Goal: Information Seeking & Learning: Learn about a topic

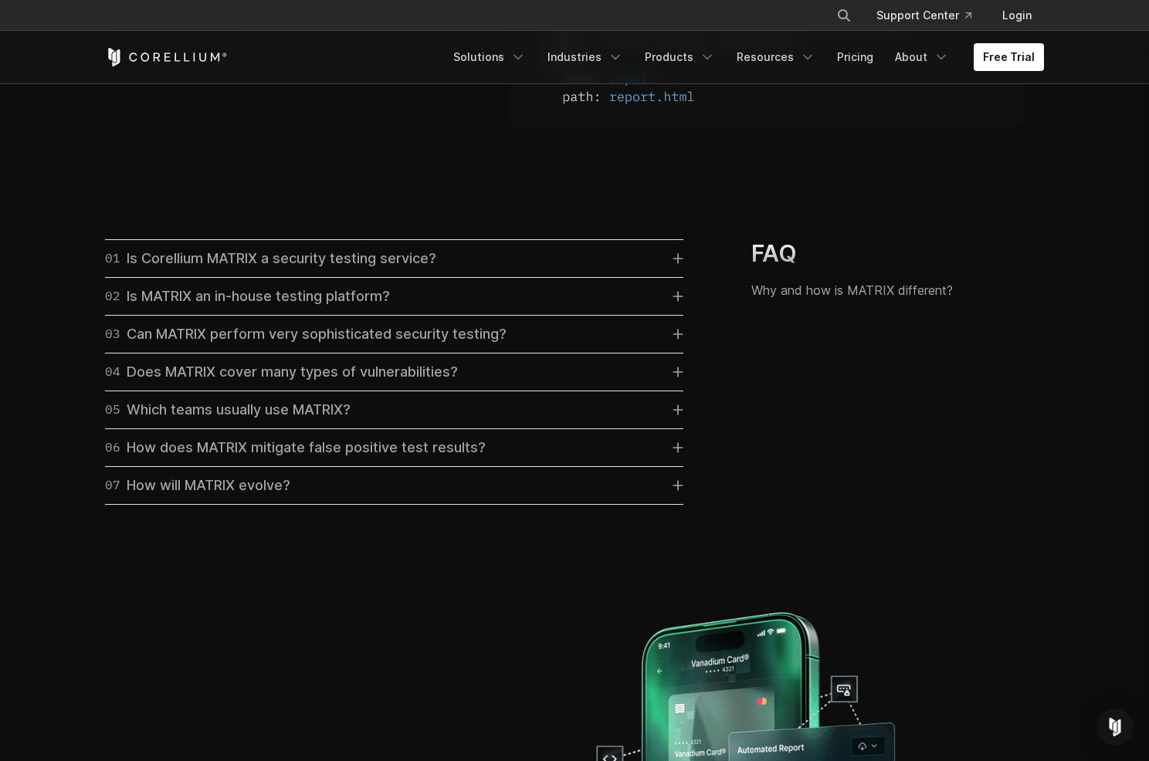
scroll to position [4433, 0]
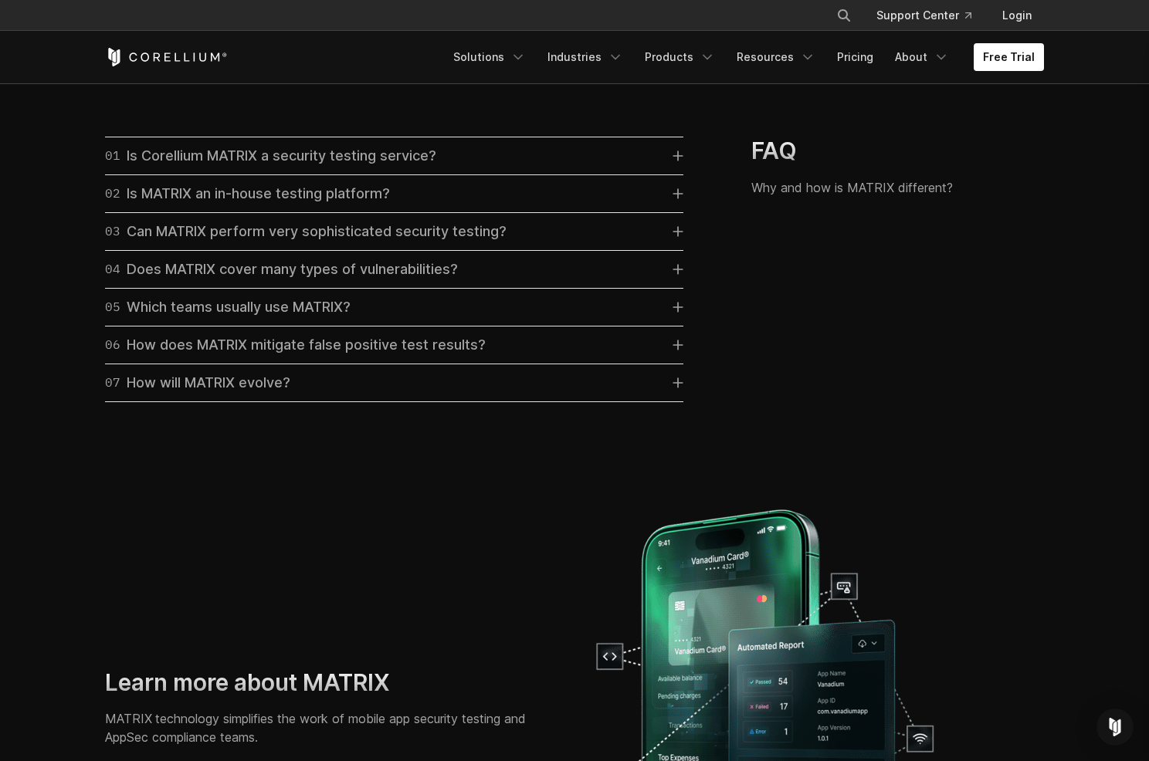
drag, startPoint x: 778, startPoint y: 171, endPoint x: 328, endPoint y: 337, distance: 479.6
click at [777, 166] on h3 "FAQ" at bounding box center [868, 151] width 234 height 29
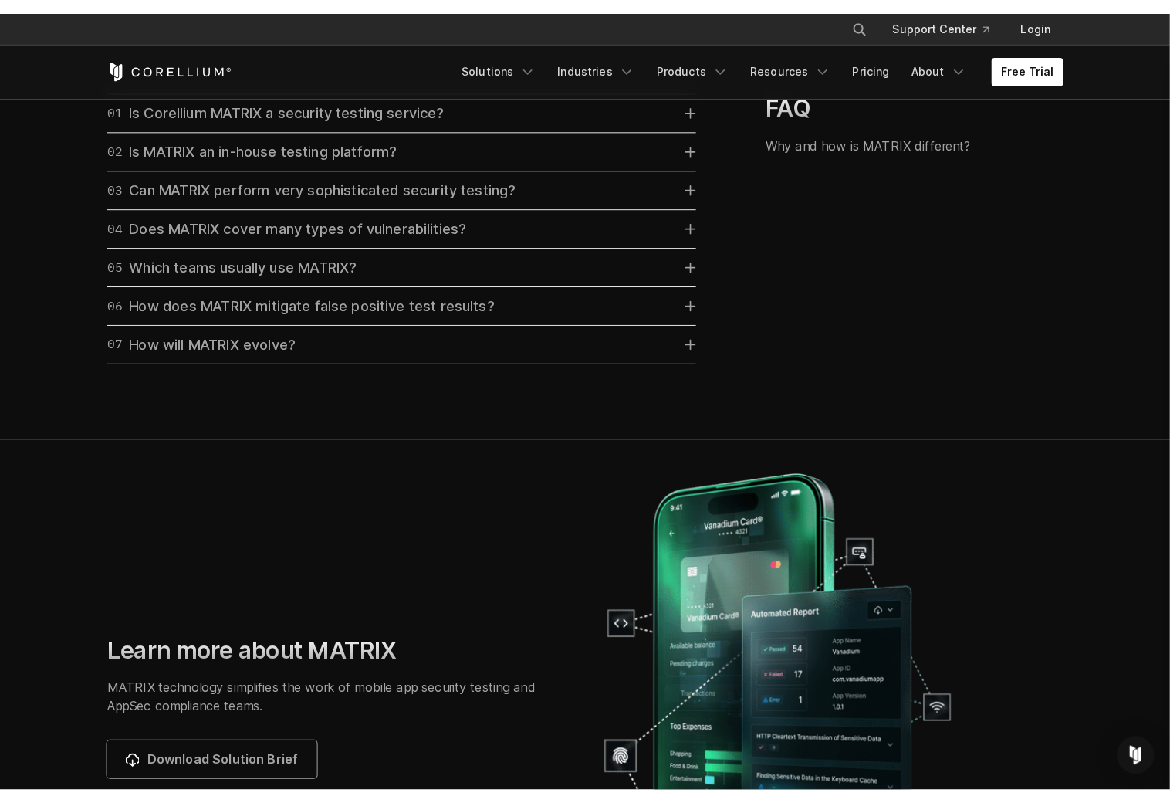
scroll to position [4736, 0]
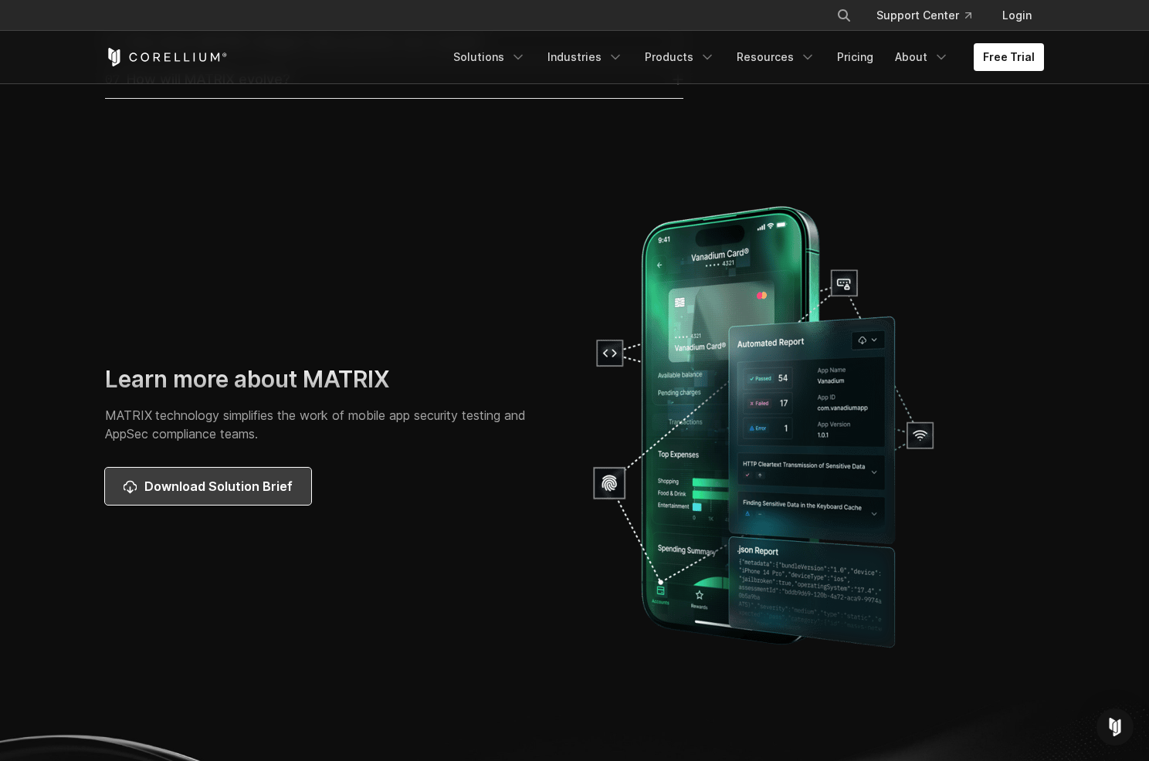
click at [248, 496] on span "Download Solution Brief" at bounding box center [218, 486] width 148 height 19
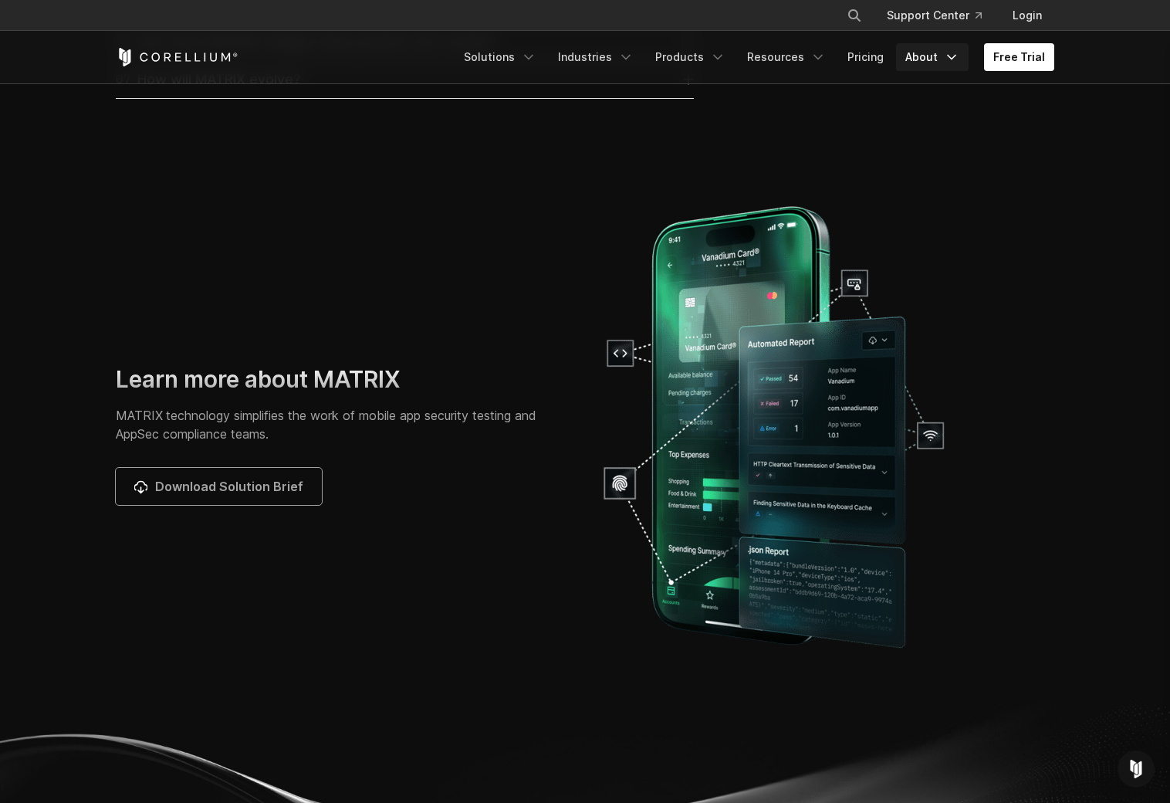
click at [902, 59] on link "About" at bounding box center [932, 57] width 73 height 28
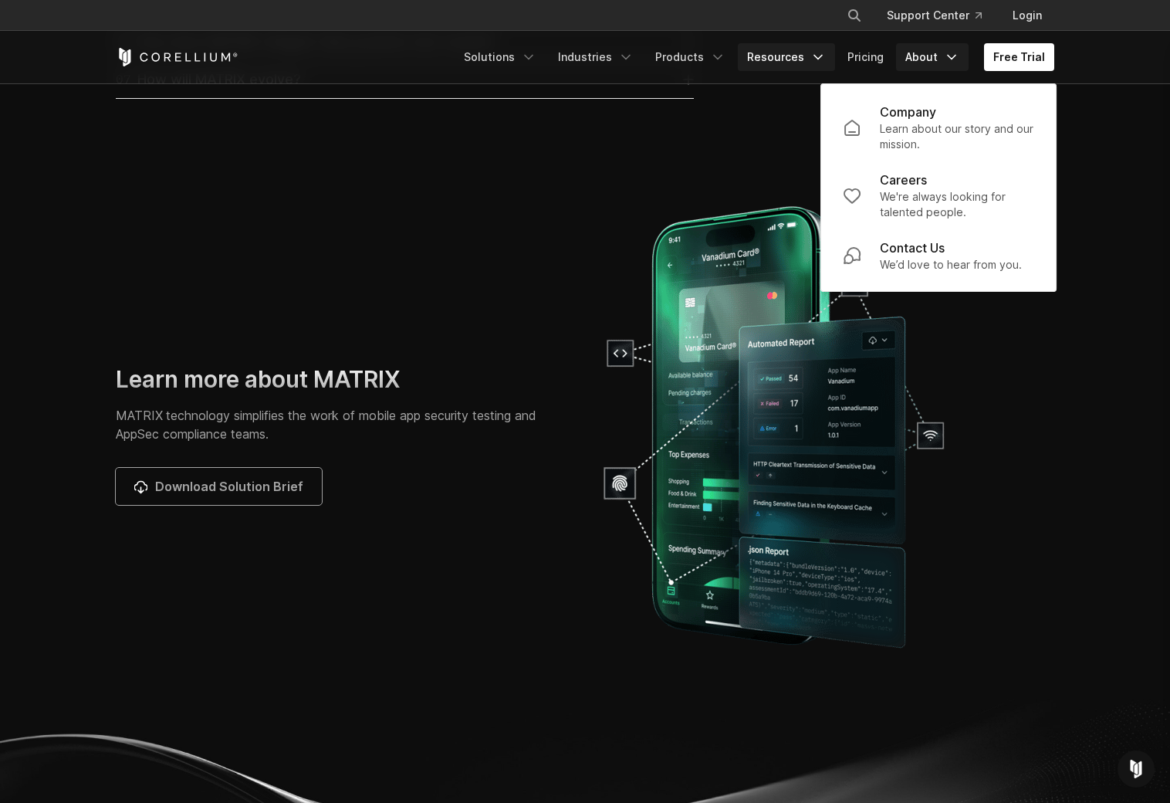
click at [781, 58] on link "Resources" at bounding box center [786, 57] width 97 height 28
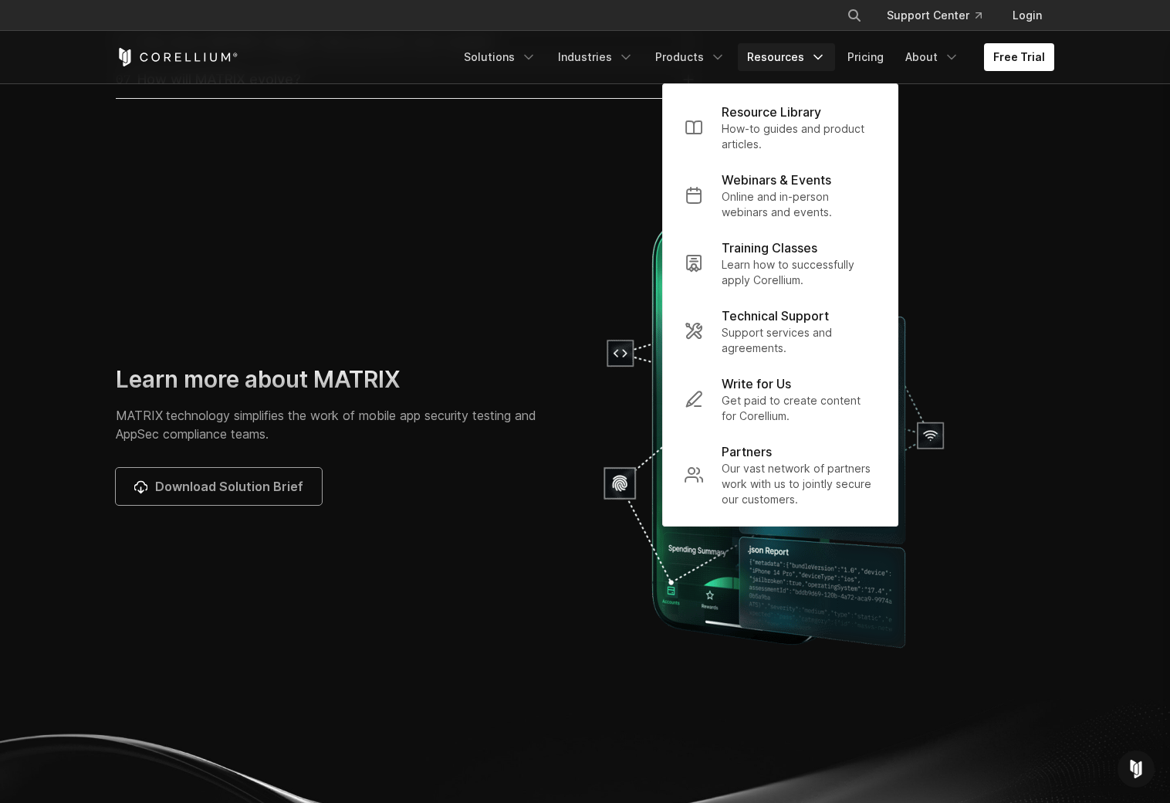
click at [756, 214] on p "Online and in-person webinars and events." at bounding box center [799, 204] width 154 height 31
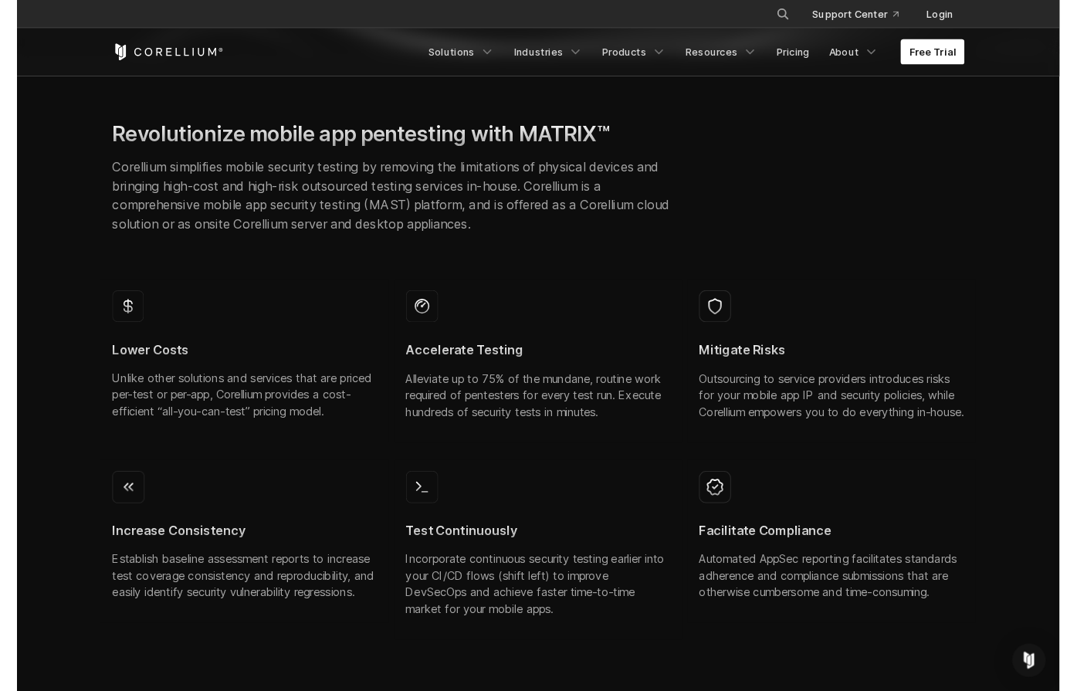
scroll to position [557, 0]
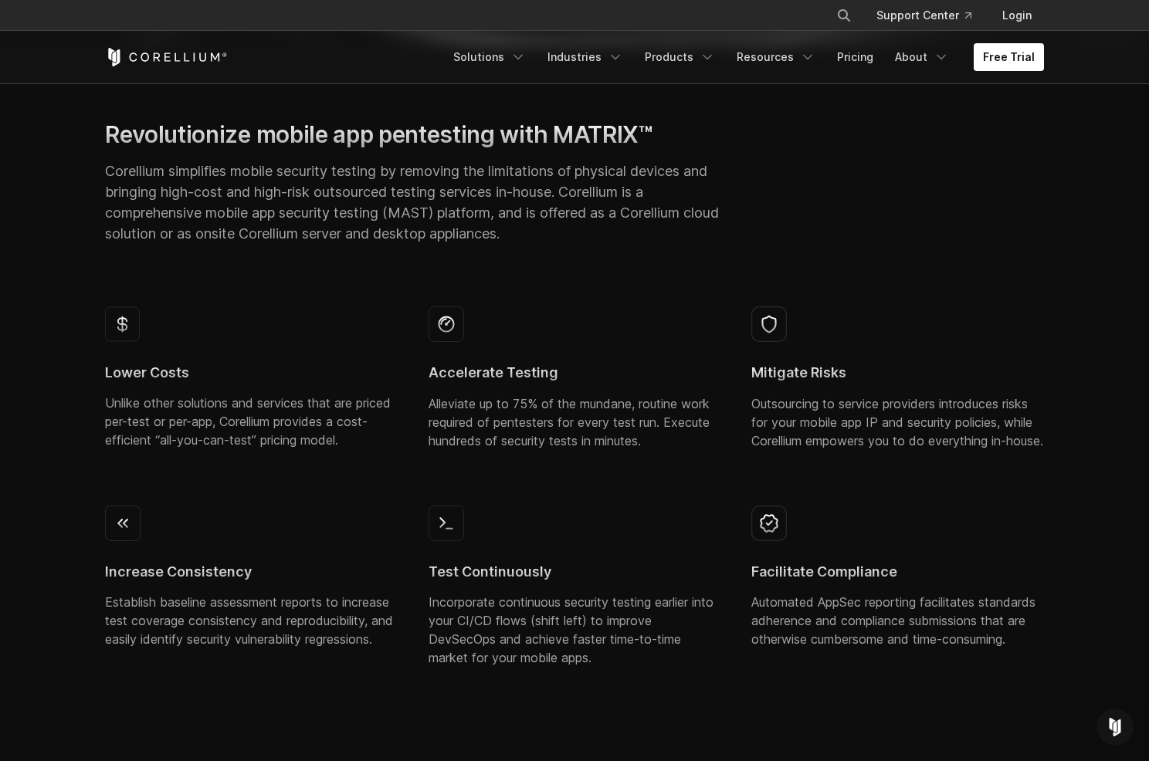
click at [565, 402] on p "Alleviate up to 75% of the mundane, routine work required of pentesters for eve…" at bounding box center [574, 422] width 293 height 56
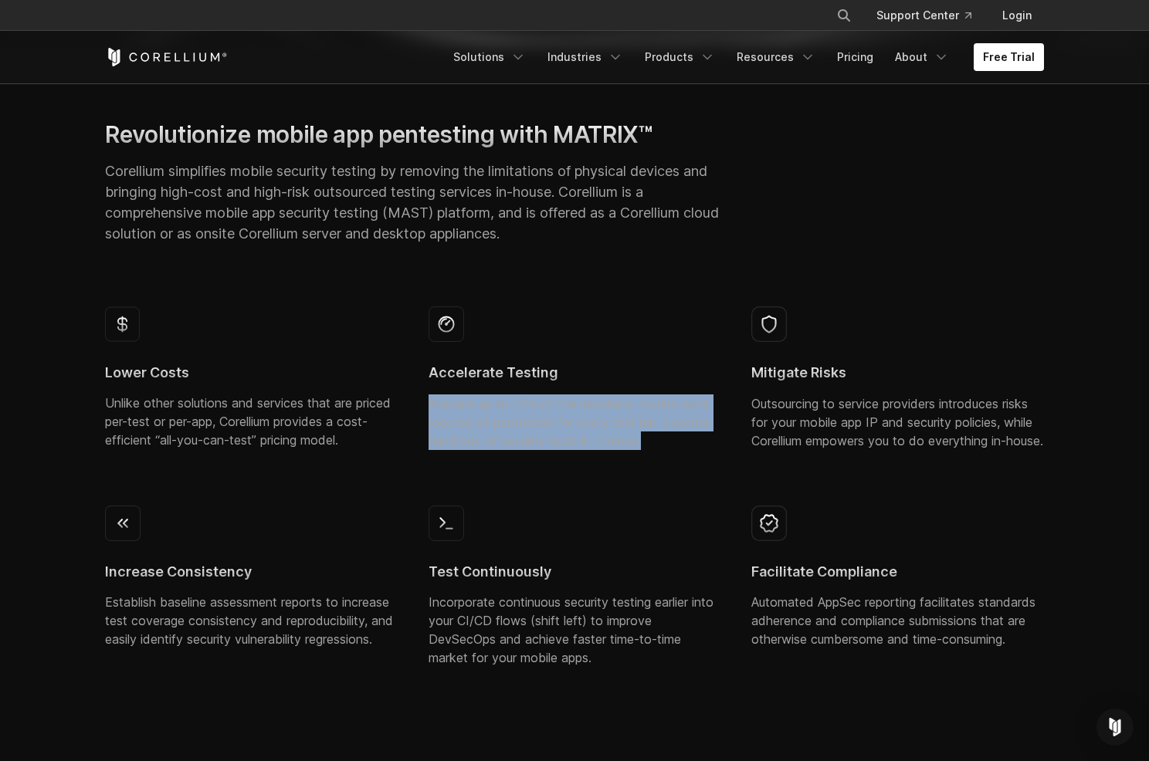
click at [565, 402] on p "Alleviate up to 75% of the mundane, routine work required of pentesters for eve…" at bounding box center [574, 422] width 293 height 56
copy div "Alleviate up to 75% of the mundane, routine work required of pentesters for eve…"
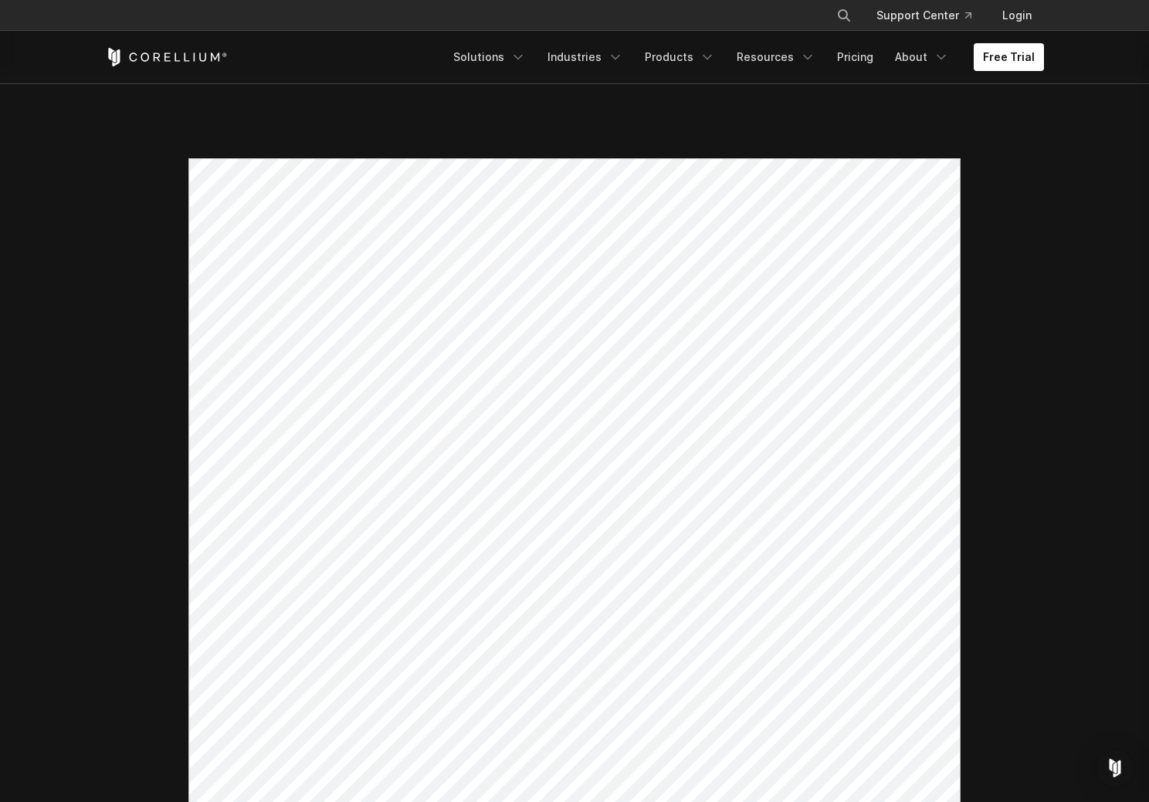
click at [858, 16] on button "Search" at bounding box center [844, 16] width 28 height 28
click at [777, 13] on input "Search our site..." at bounding box center [764, 15] width 125 height 23
type input "******"
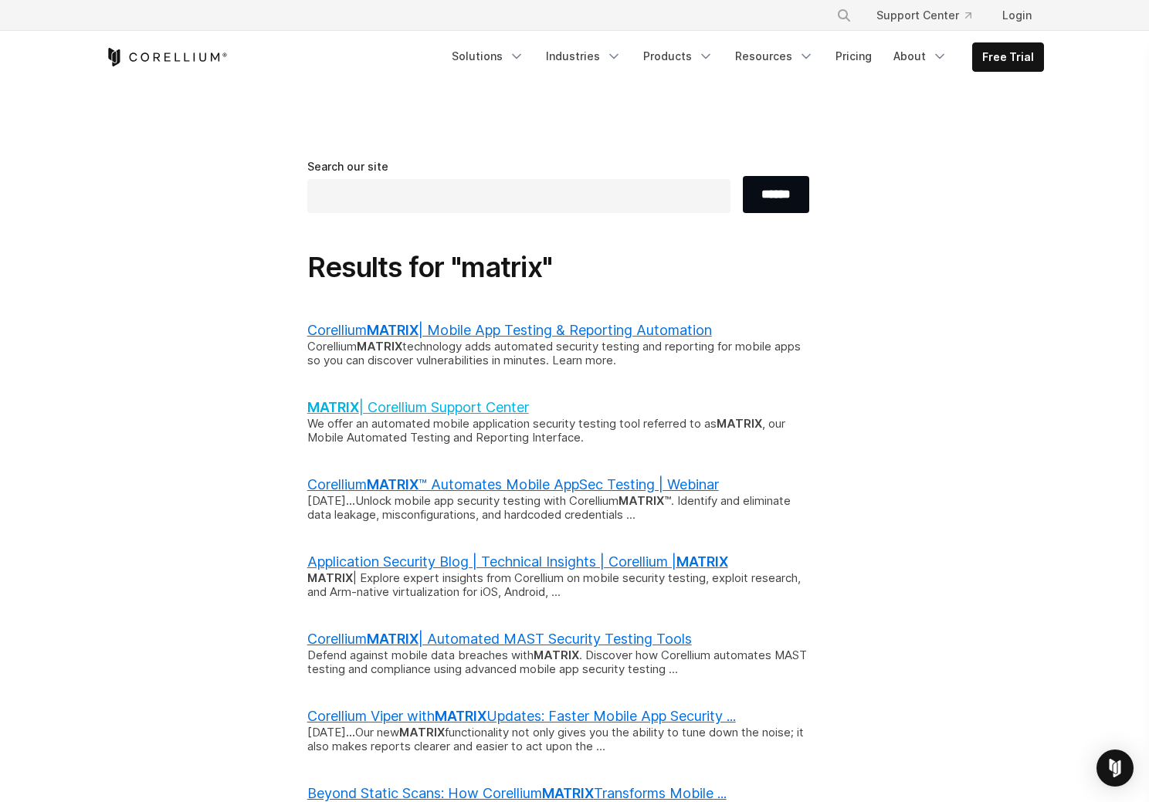
click at [478, 401] on link "MATRIX | Corellium Support Center" at bounding box center [418, 407] width 222 height 16
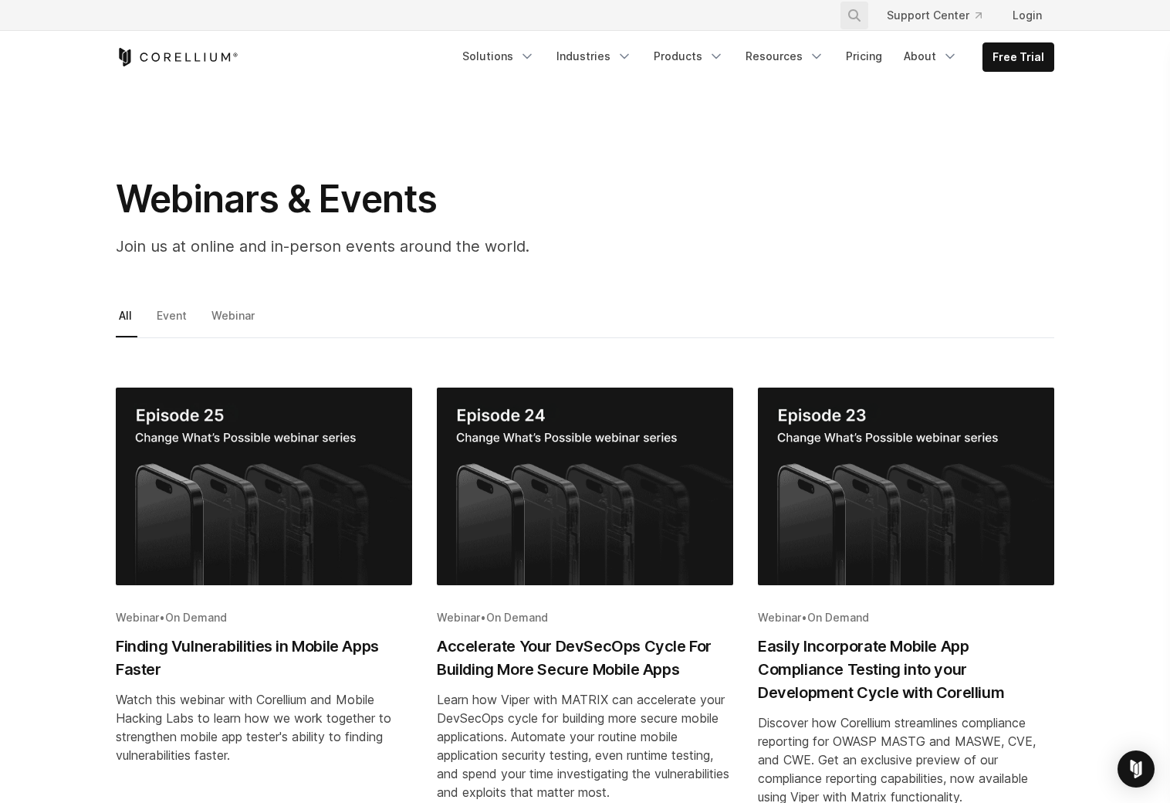
click at [860, 16] on icon "Search" at bounding box center [854, 15] width 12 height 12
click at [841, 2] on button "Search" at bounding box center [855, 16] width 28 height 28
click at [814, 14] on input "Search our site..." at bounding box center [774, 15] width 125 height 23
type input "******"
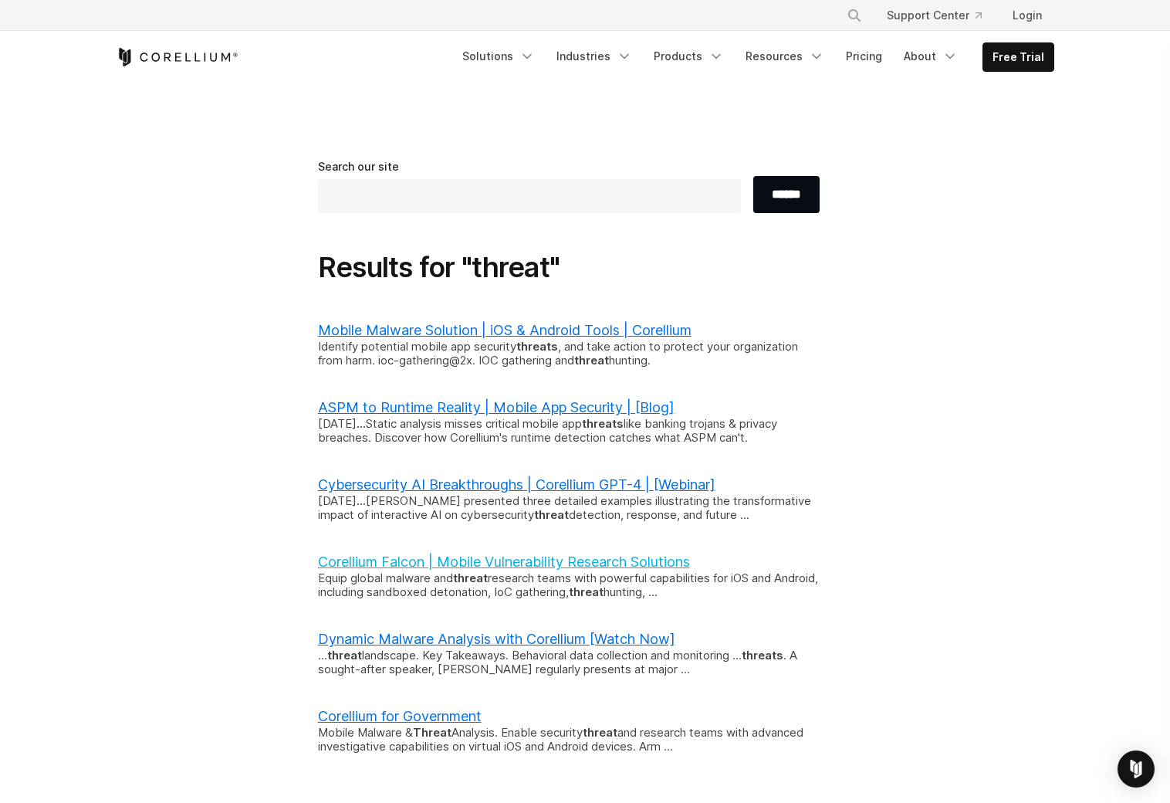
click at [442, 564] on link "Corellium Falcon | Mobile Vulnerability Research Solutions" at bounding box center [504, 561] width 372 height 16
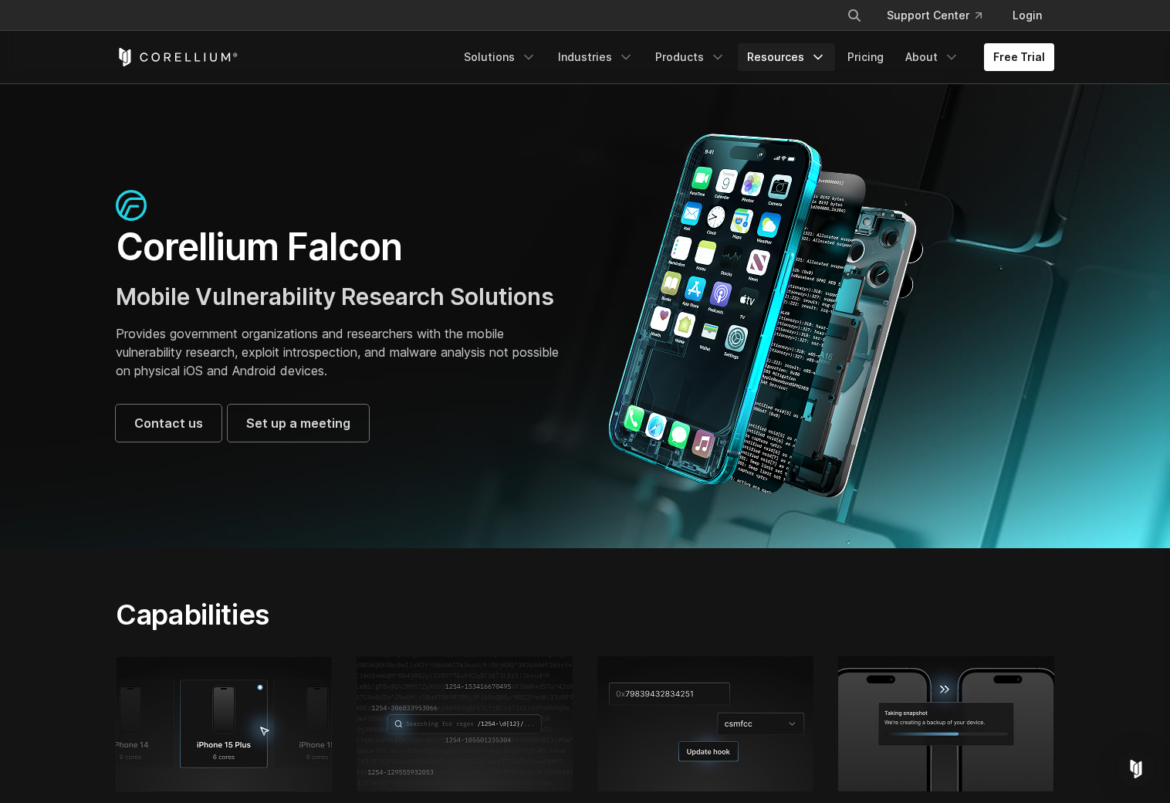
click at [814, 55] on link "Resources" at bounding box center [786, 57] width 97 height 28
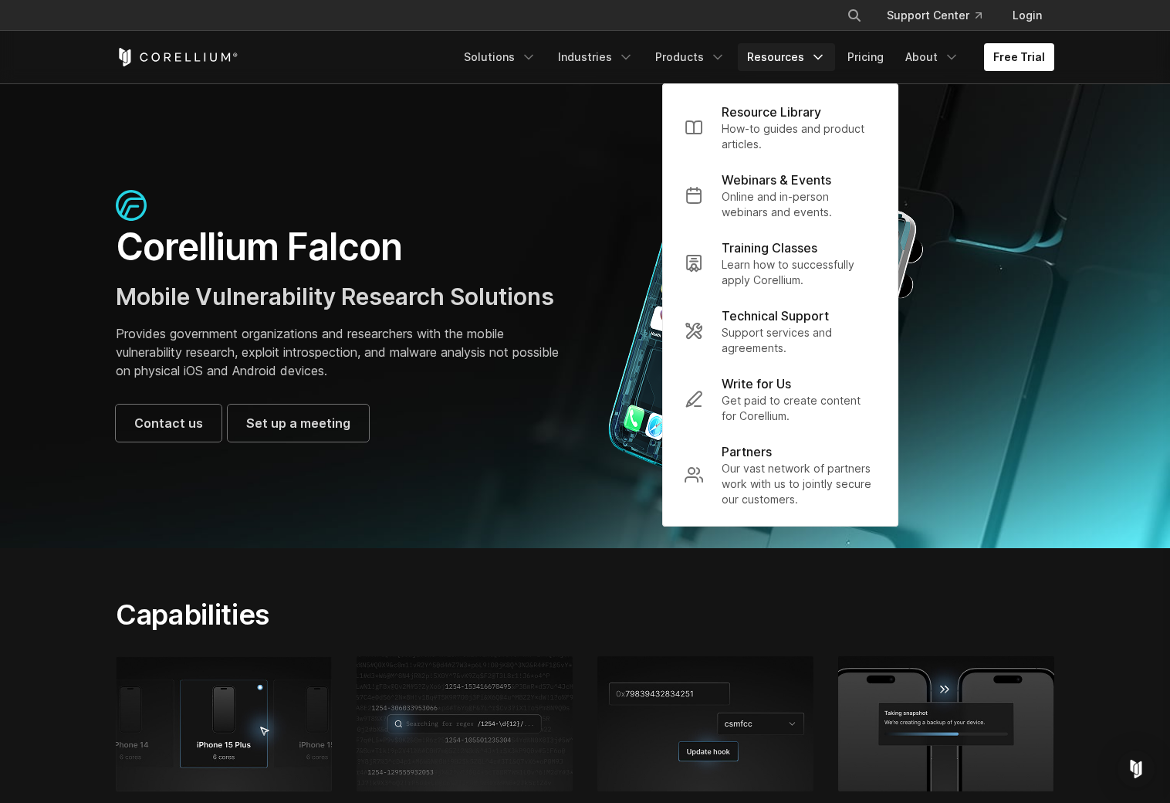
click at [861, 15] on icon "Search" at bounding box center [854, 15] width 12 height 12
click at [809, 14] on input "Search our site..." at bounding box center [774, 15] width 125 height 23
type input "******"
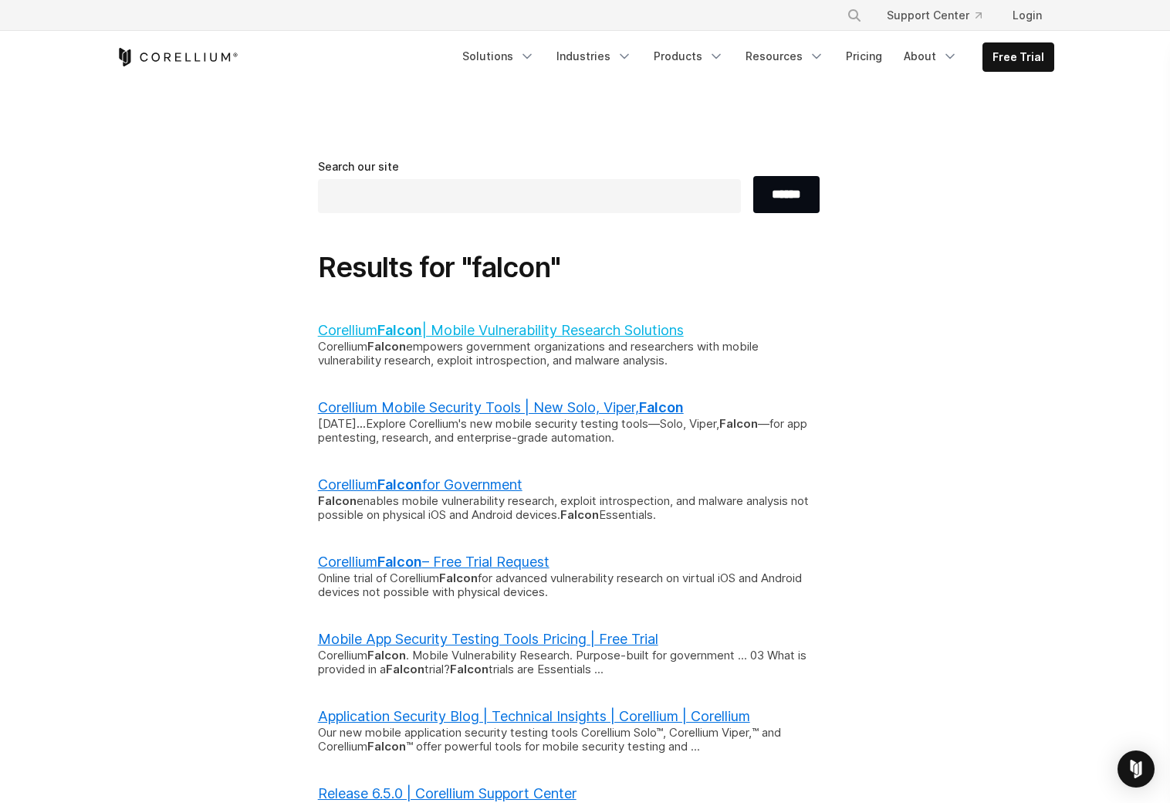
click at [485, 336] on link "Corellium Falcon | Mobile Vulnerability Research Solutions" at bounding box center [501, 330] width 366 height 16
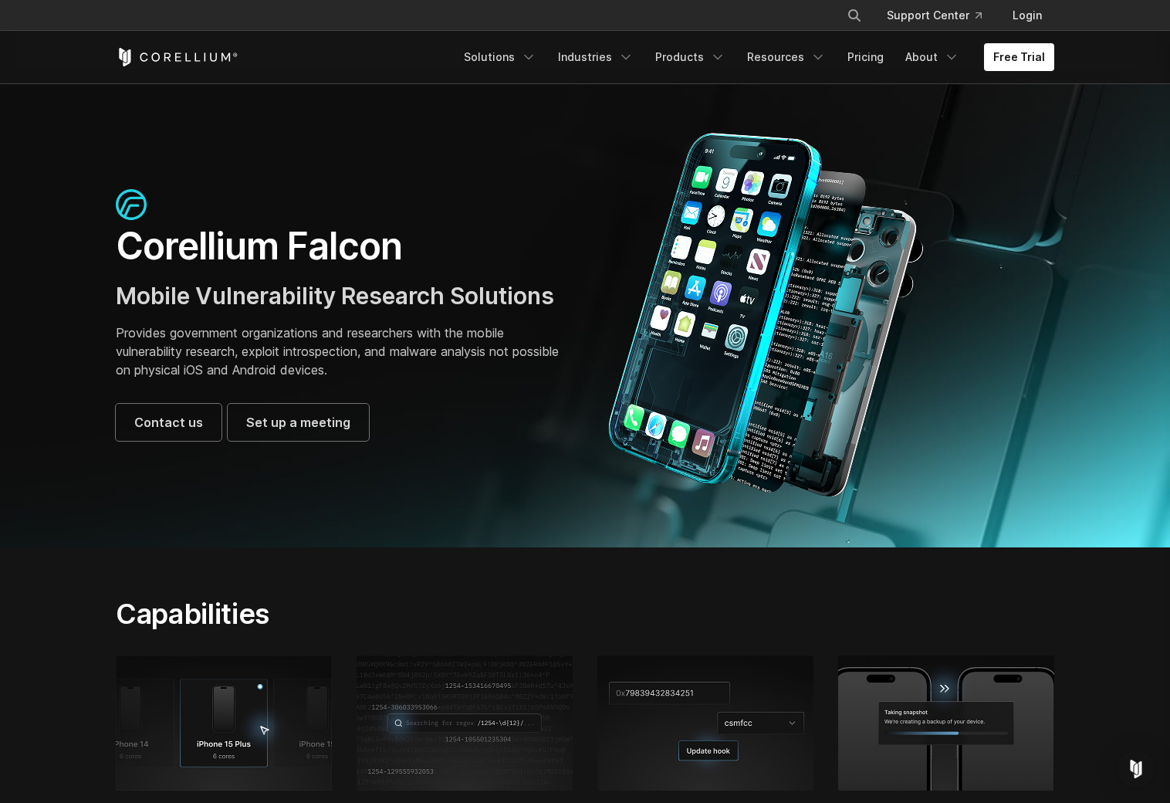
click at [862, 25] on button "Search" at bounding box center [855, 16] width 28 height 28
click at [797, 15] on input "Search our site..." at bounding box center [774, 15] width 125 height 23
type input "******"
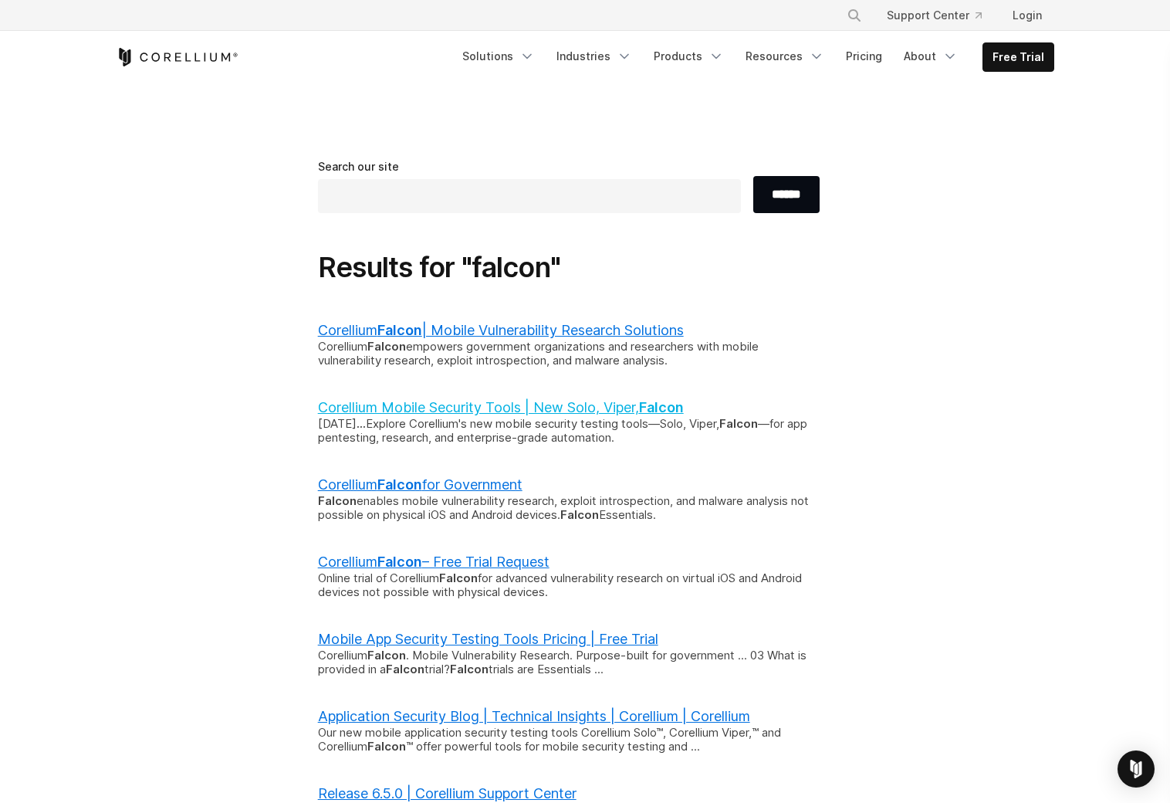
click at [466, 411] on link "Corellium Mobile Security Tools | New Solo, Viper, Falcon" at bounding box center [501, 407] width 366 height 16
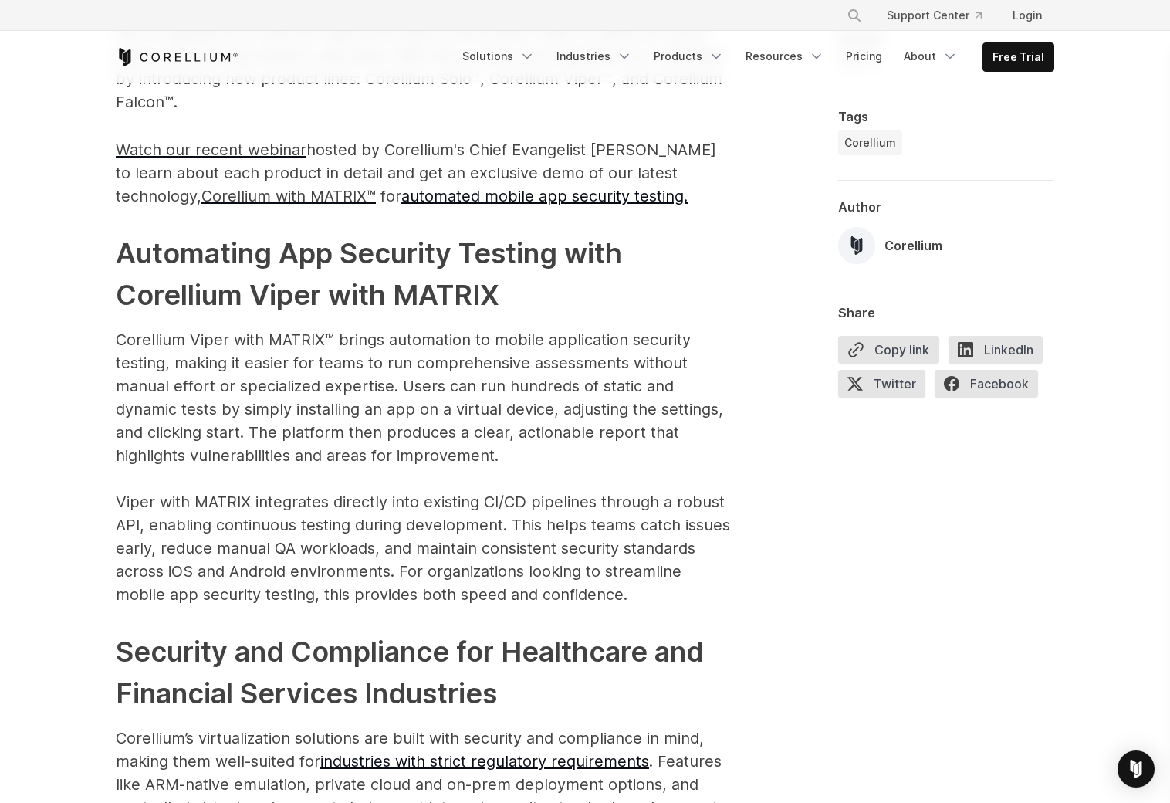
scroll to position [1405, 0]
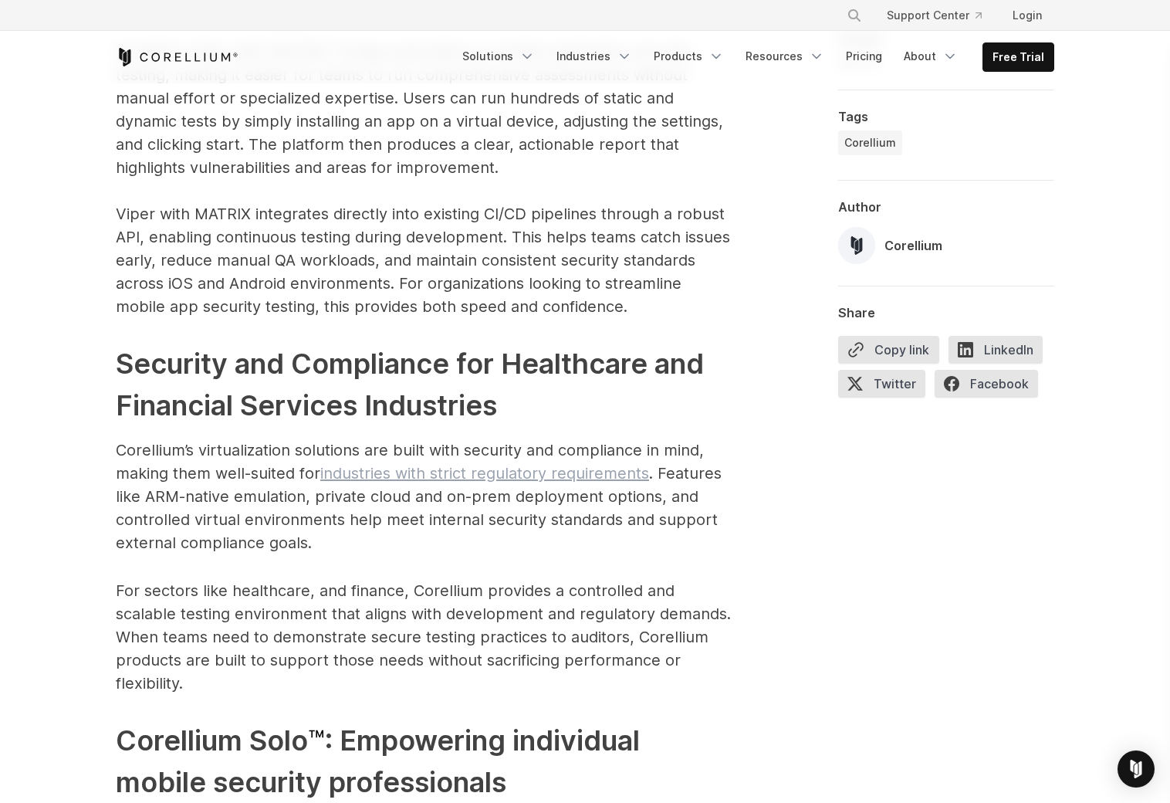
click at [500, 481] on link "industries with strict regulatory requirements" at bounding box center [484, 473] width 329 height 19
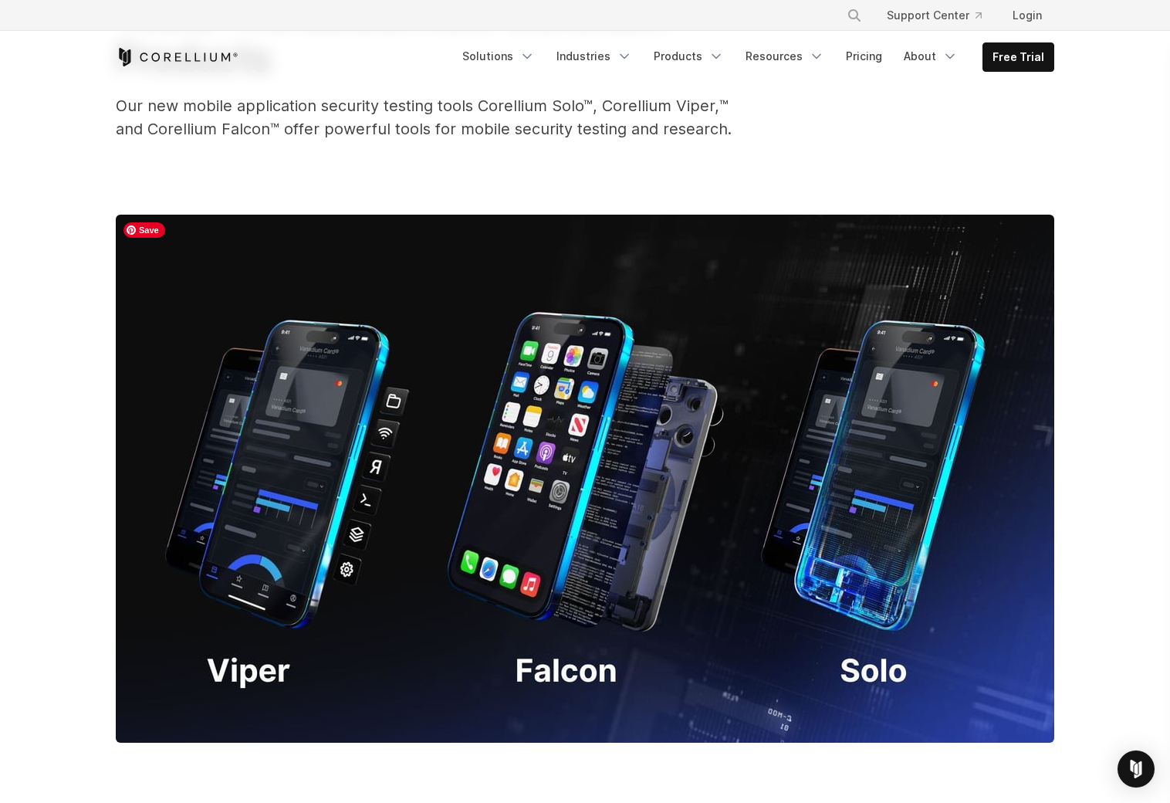
scroll to position [0, 0]
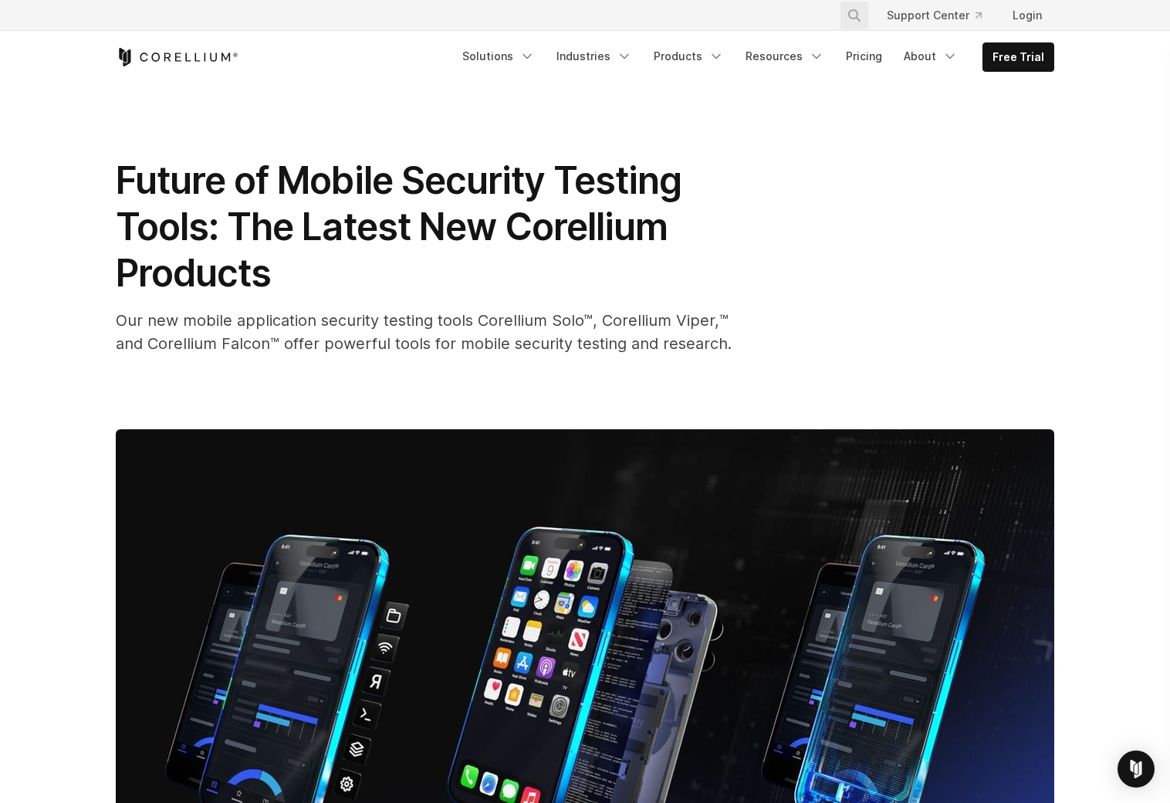
click at [860, 13] on icon "Search" at bounding box center [854, 15] width 12 height 12
click at [806, 16] on input "Search our site..." at bounding box center [774, 15] width 125 height 23
type input "******"
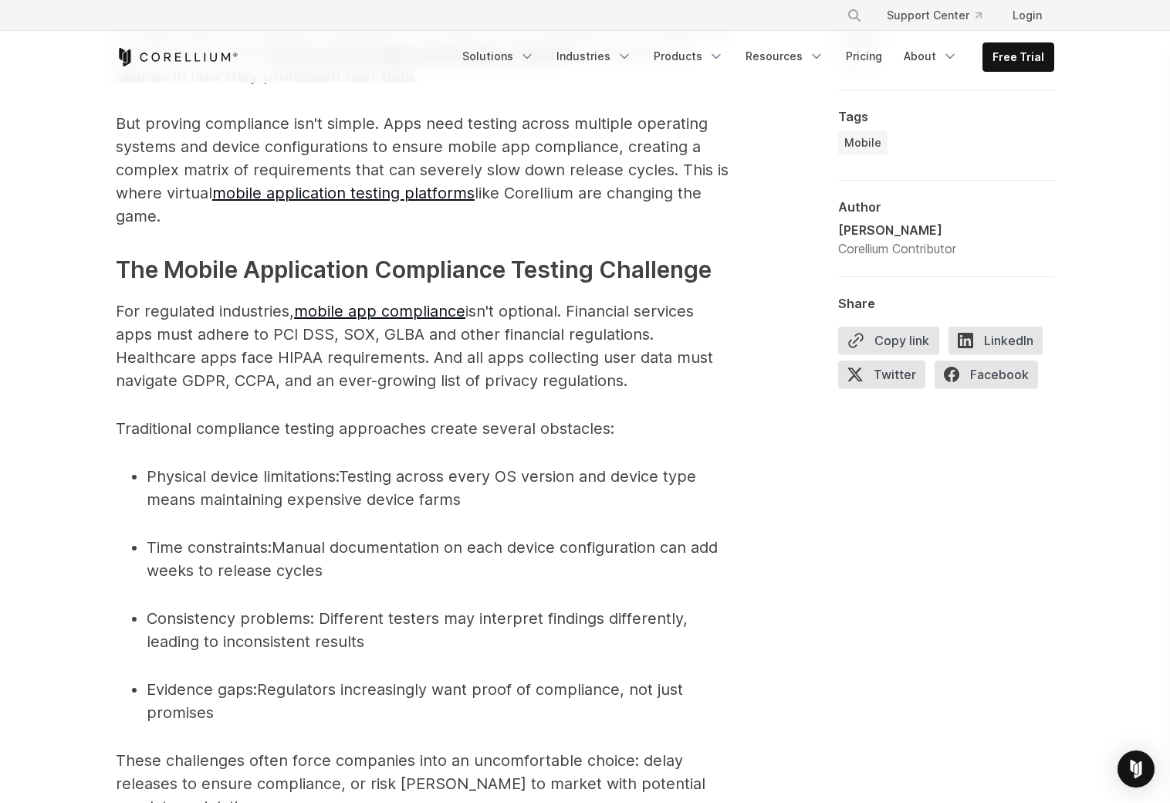
scroll to position [1236, 0]
click at [393, 314] on link "mobile app compliance" at bounding box center [379, 312] width 171 height 19
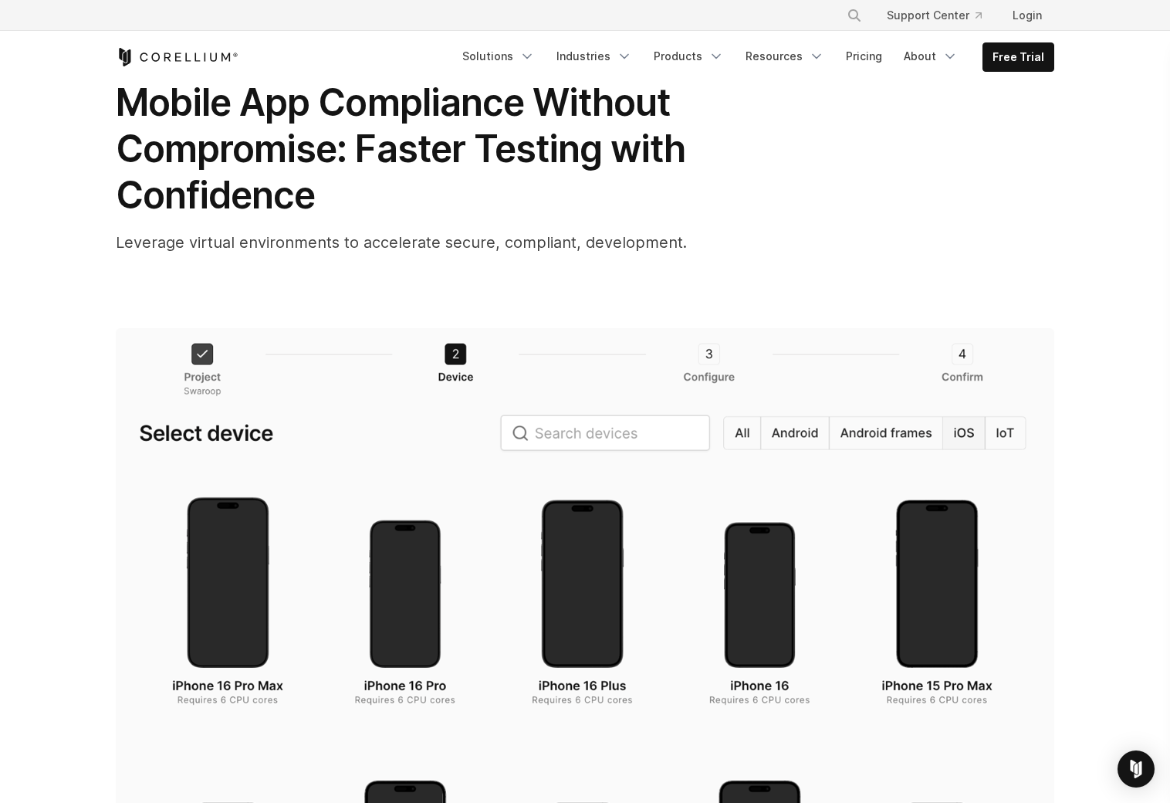
scroll to position [0, 0]
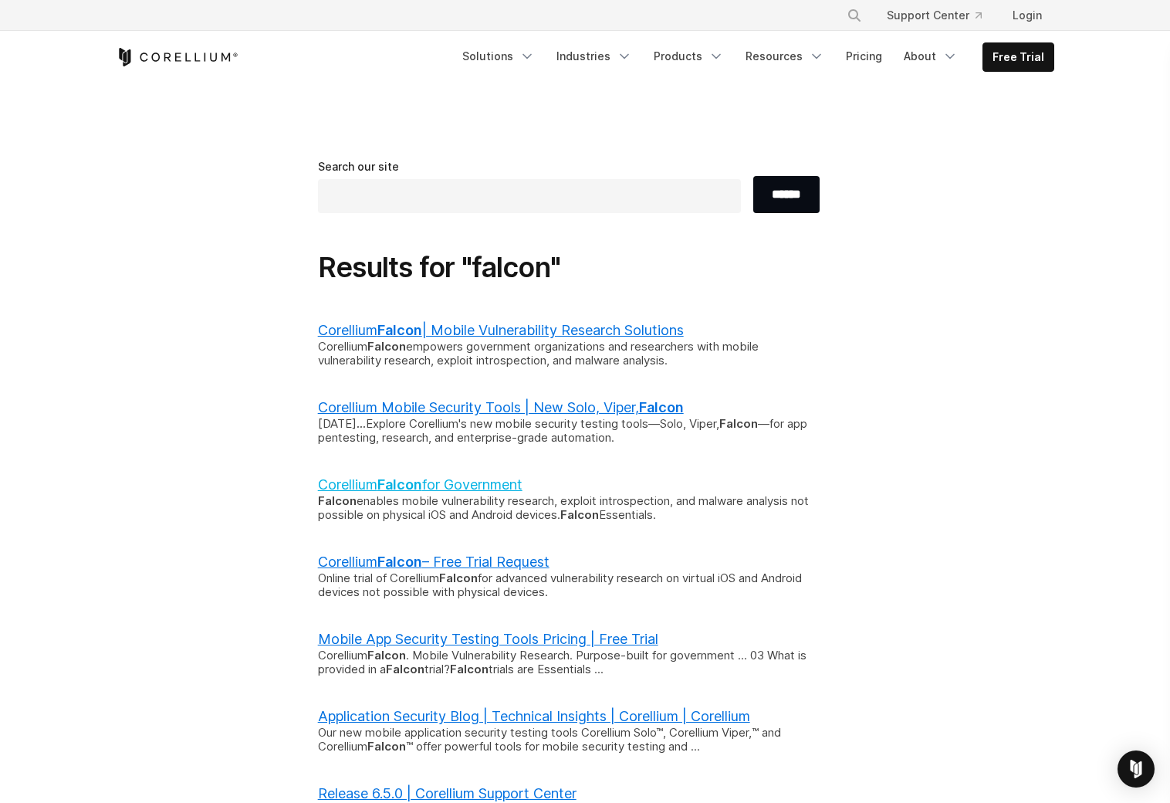
click at [486, 476] on link "Corellium Falcon for Government" at bounding box center [420, 484] width 205 height 16
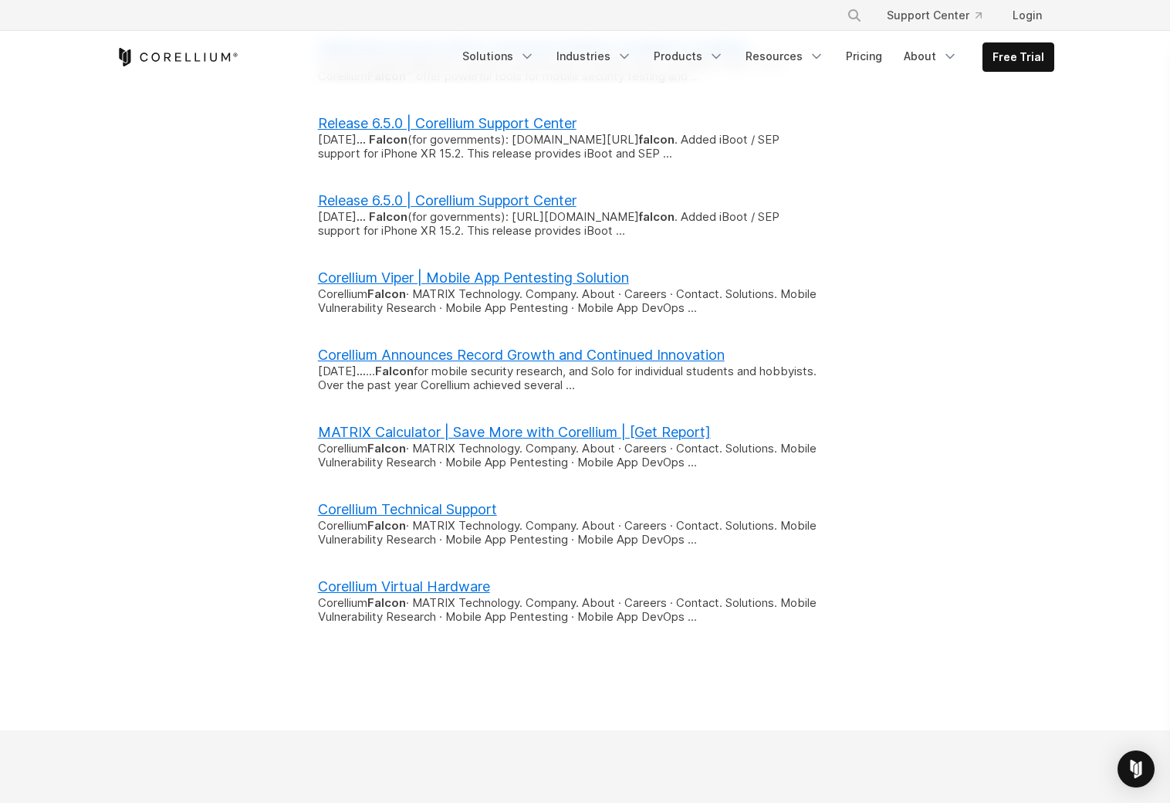
scroll to position [760, 0]
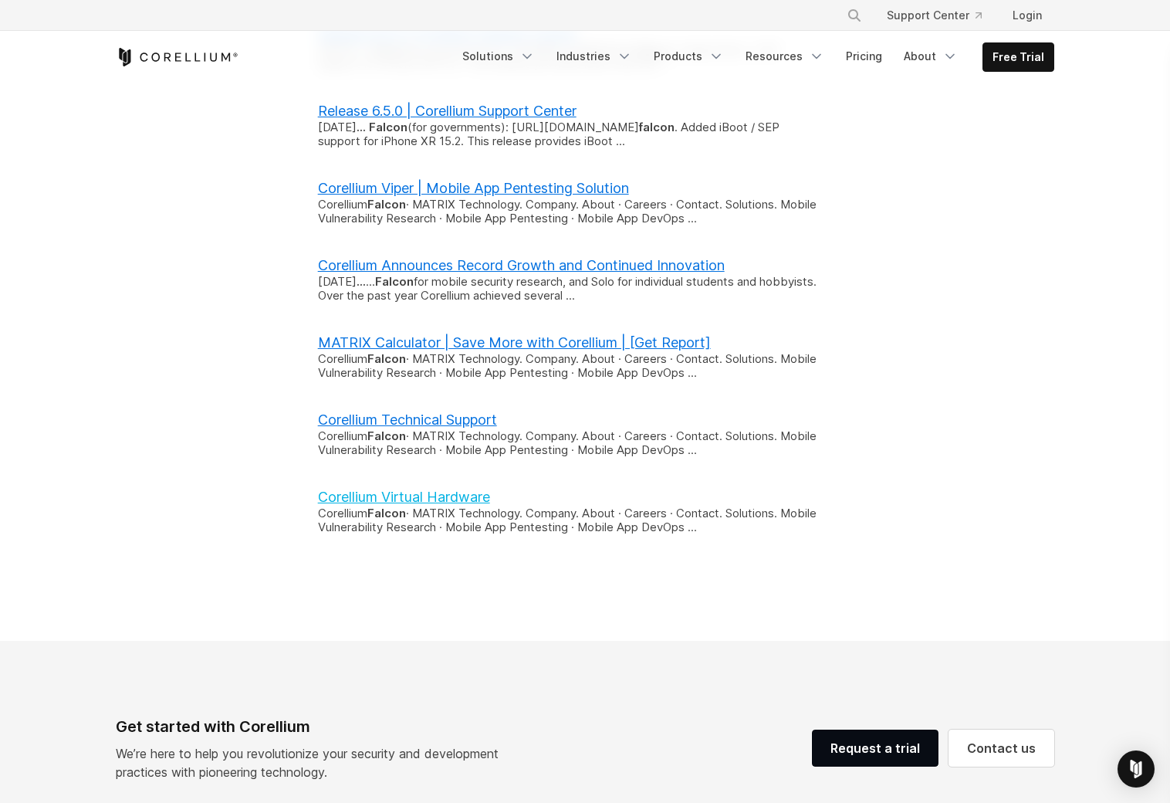
click at [436, 489] on link "Corellium Virtual Hardware" at bounding box center [404, 497] width 172 height 16
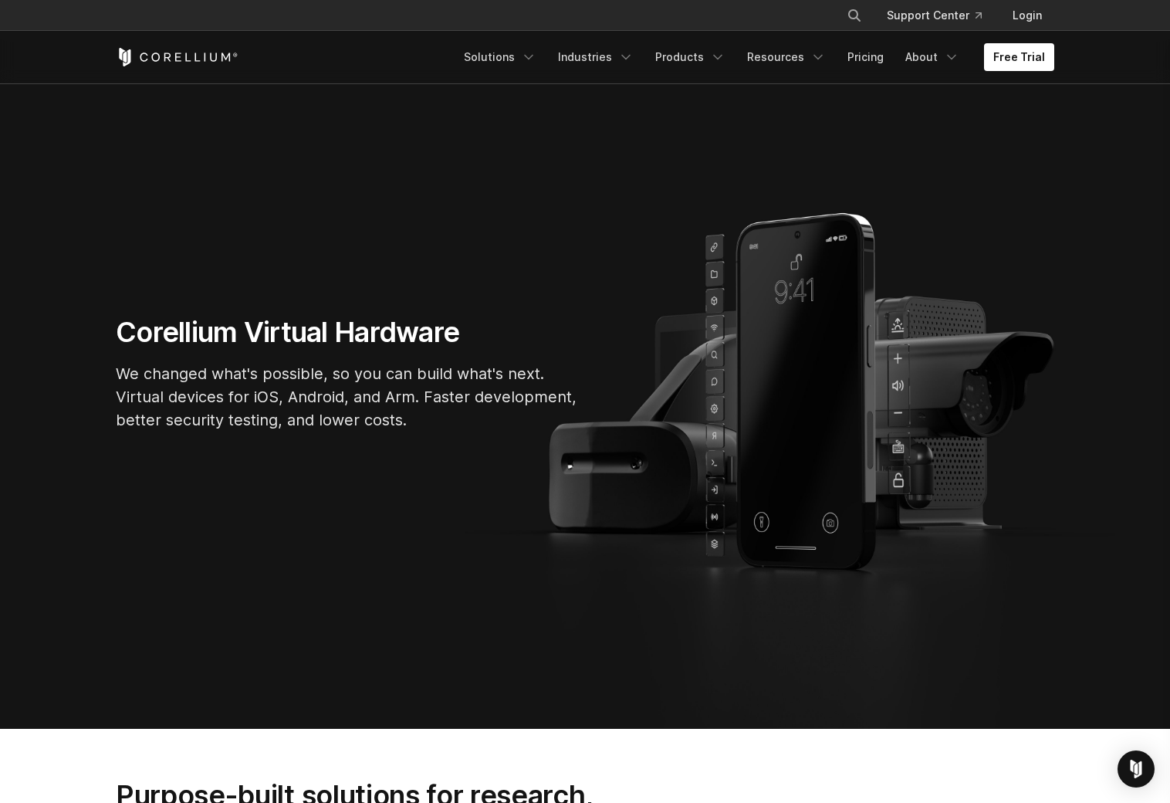
scroll to position [823, 0]
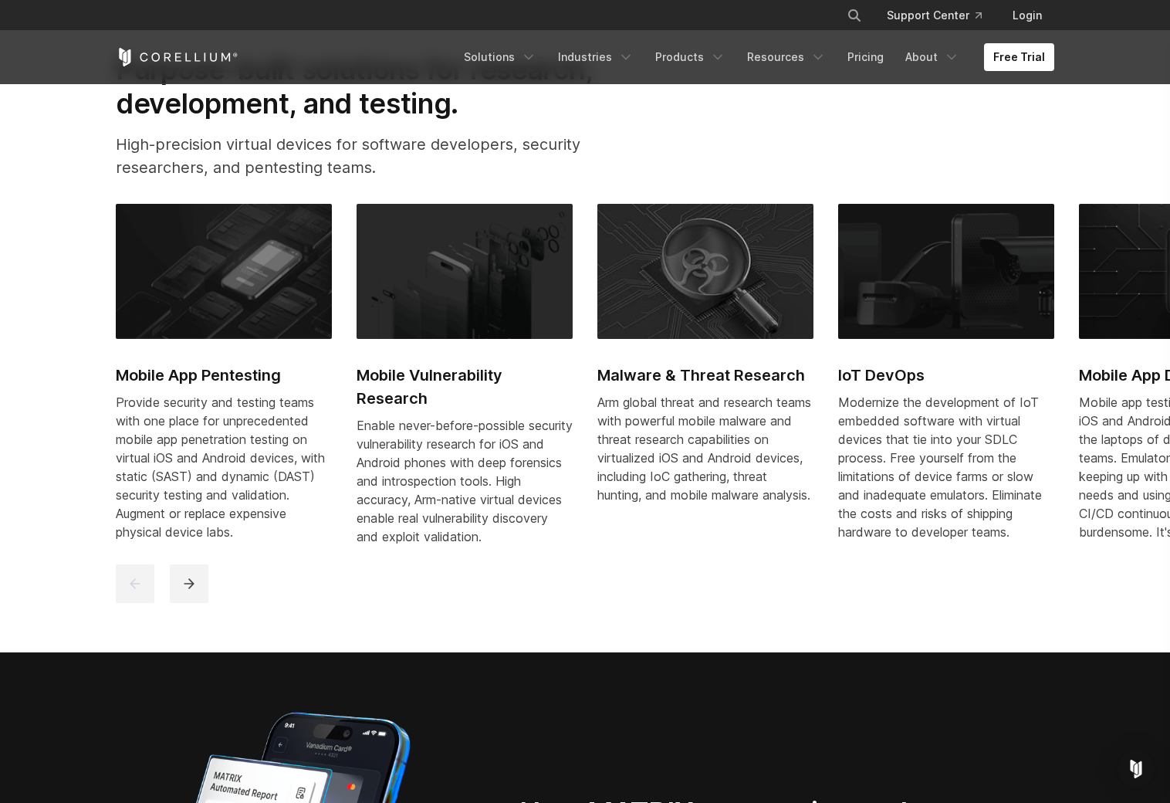
click at [438, 372] on h2 "Mobile Vulnerability Research" at bounding box center [465, 387] width 216 height 46
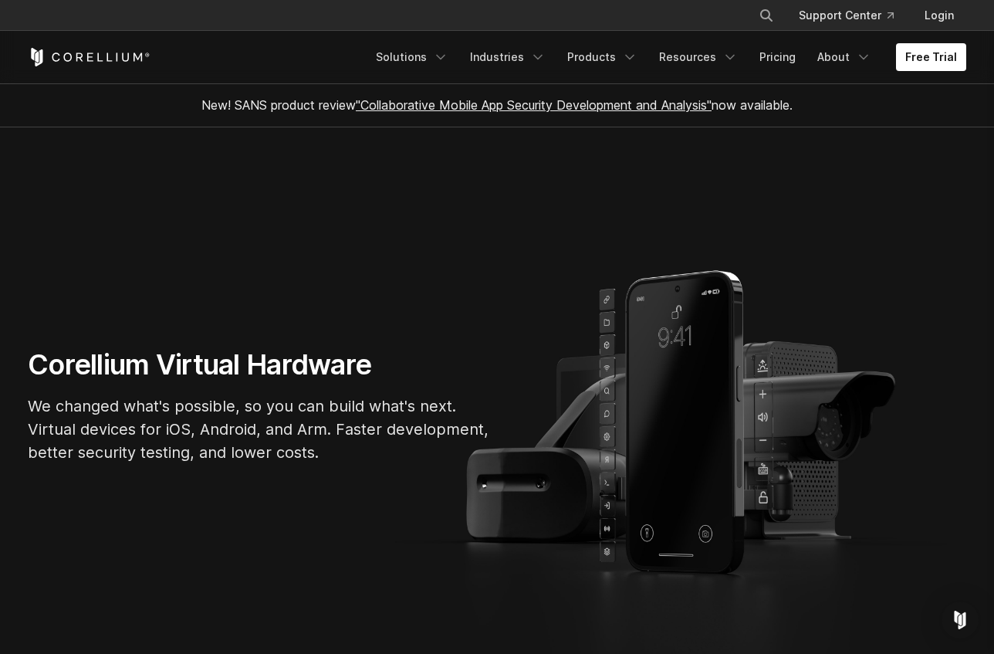
click at [550, 107] on link ""Collaborative Mobile App Security Development and Analysis"" at bounding box center [534, 104] width 356 height 15
